Goal: Task Accomplishment & Management: Use online tool/utility

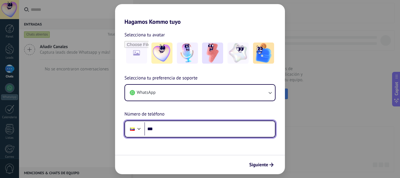
click at [258, 123] on input "***" at bounding box center [209, 128] width 131 height 13
type input "**********"
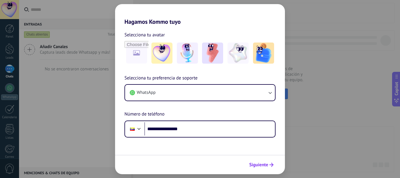
click at [267, 163] on span "Siguiente" at bounding box center [258, 164] width 19 height 4
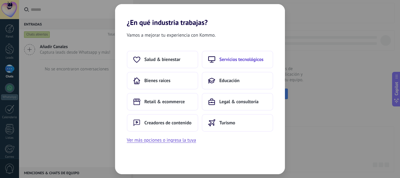
click at [233, 61] on span "Servicios tecnológicos" at bounding box center [241, 60] width 44 height 6
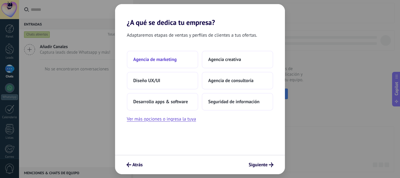
click at [173, 58] on span "Agencia de marketing" at bounding box center [154, 60] width 43 height 6
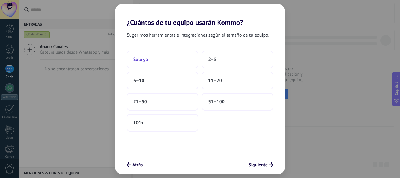
click at [173, 58] on button "Solo yo" at bounding box center [162, 60] width 71 height 18
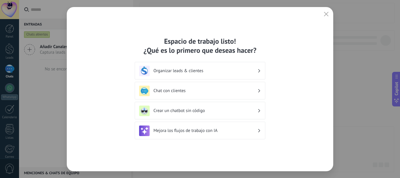
click at [232, 86] on div "Chat con clientes" at bounding box center [200, 90] width 122 height 11
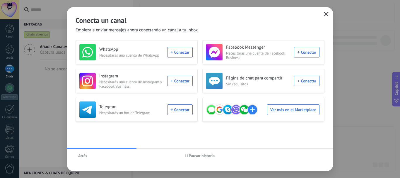
click at [324, 15] on icon "button" at bounding box center [326, 14] width 5 height 5
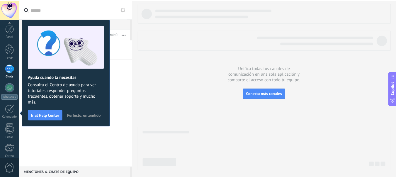
scroll to position [66, 0]
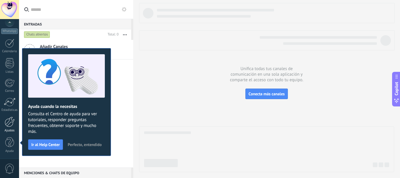
click at [10, 127] on link "Ajustes" at bounding box center [9, 125] width 19 height 16
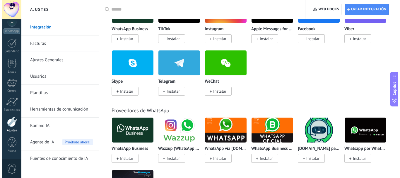
scroll to position [74, 0]
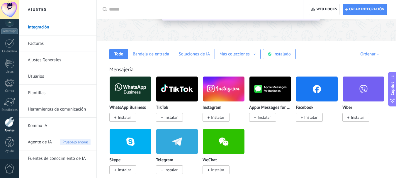
click at [140, 87] on img at bounding box center [130, 89] width 42 height 28
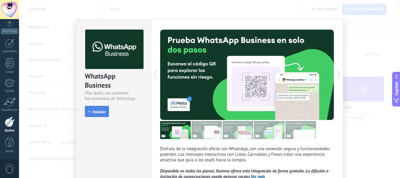
click at [105, 114] on button "Instalar" at bounding box center [97, 111] width 24 height 11
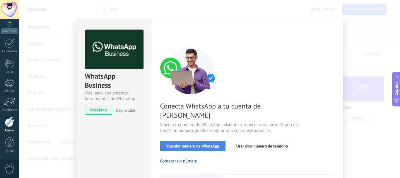
click at [193, 141] on button "Vincular número de WhatsApp" at bounding box center [192, 146] width 65 height 11
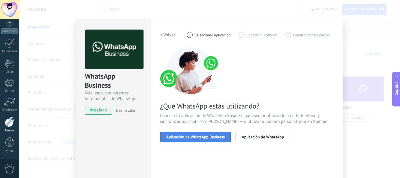
click at [193, 141] on button "Aplicación de WhatsApp Business" at bounding box center [195, 136] width 71 height 11
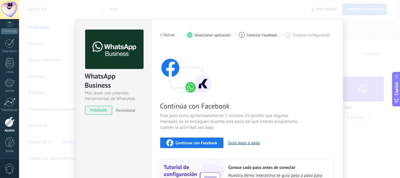
click at [194, 146] on button "Continuar con Facebook" at bounding box center [192, 142] width 64 height 11
